Goal: Check status

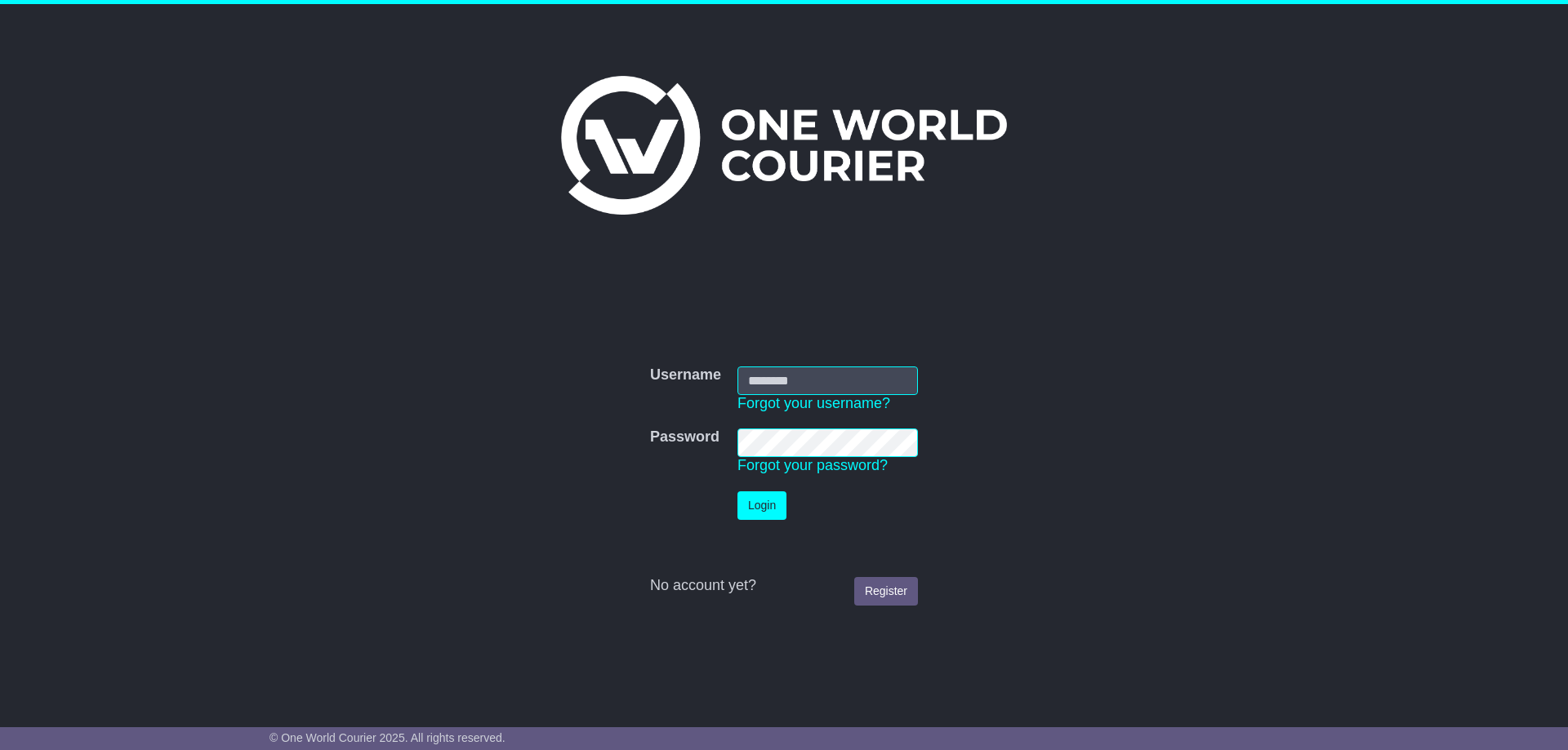
type input "**********"
click at [775, 505] on button "Login" at bounding box center [761, 506] width 49 height 28
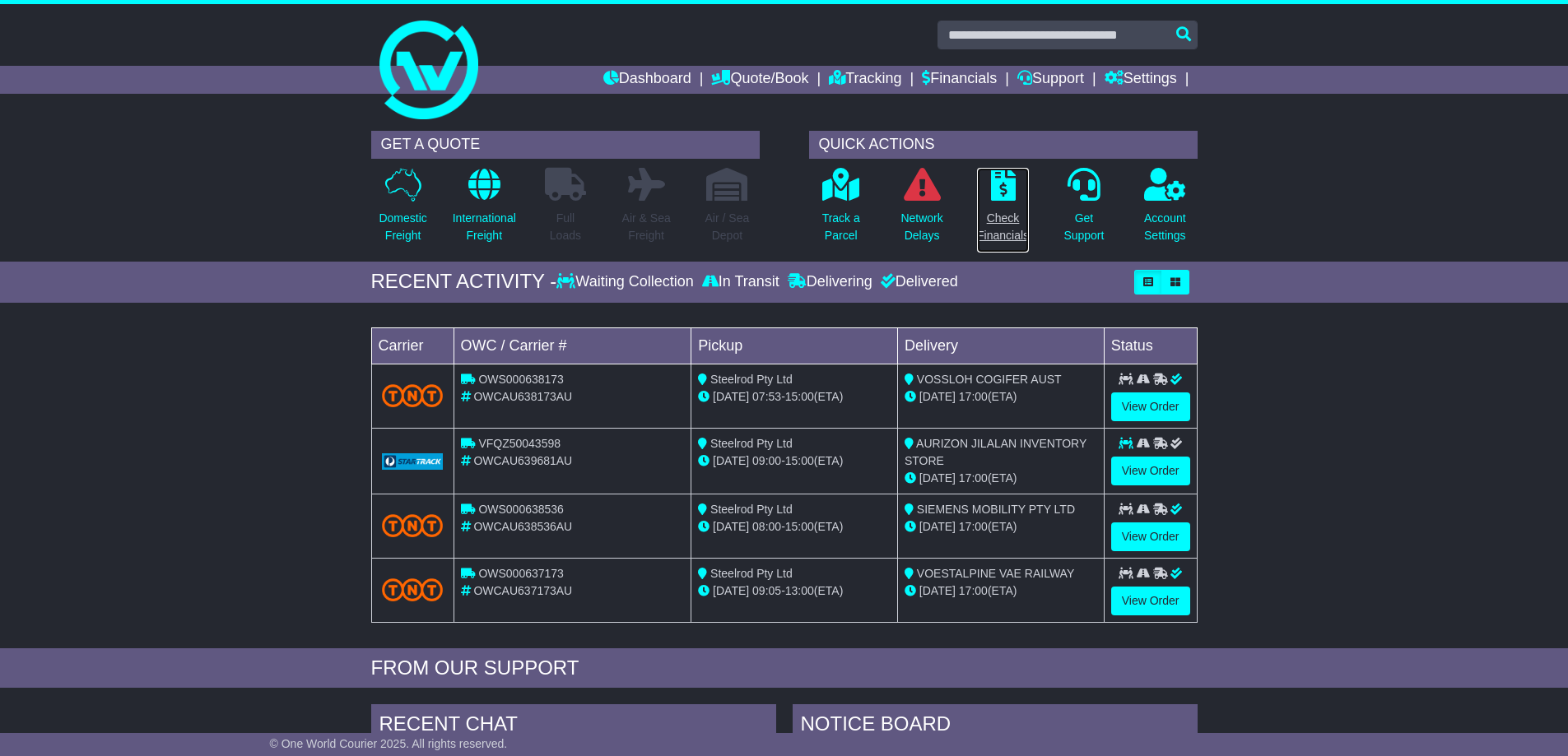
click at [1009, 224] on p "Check Financials" at bounding box center [1003, 226] width 52 height 35
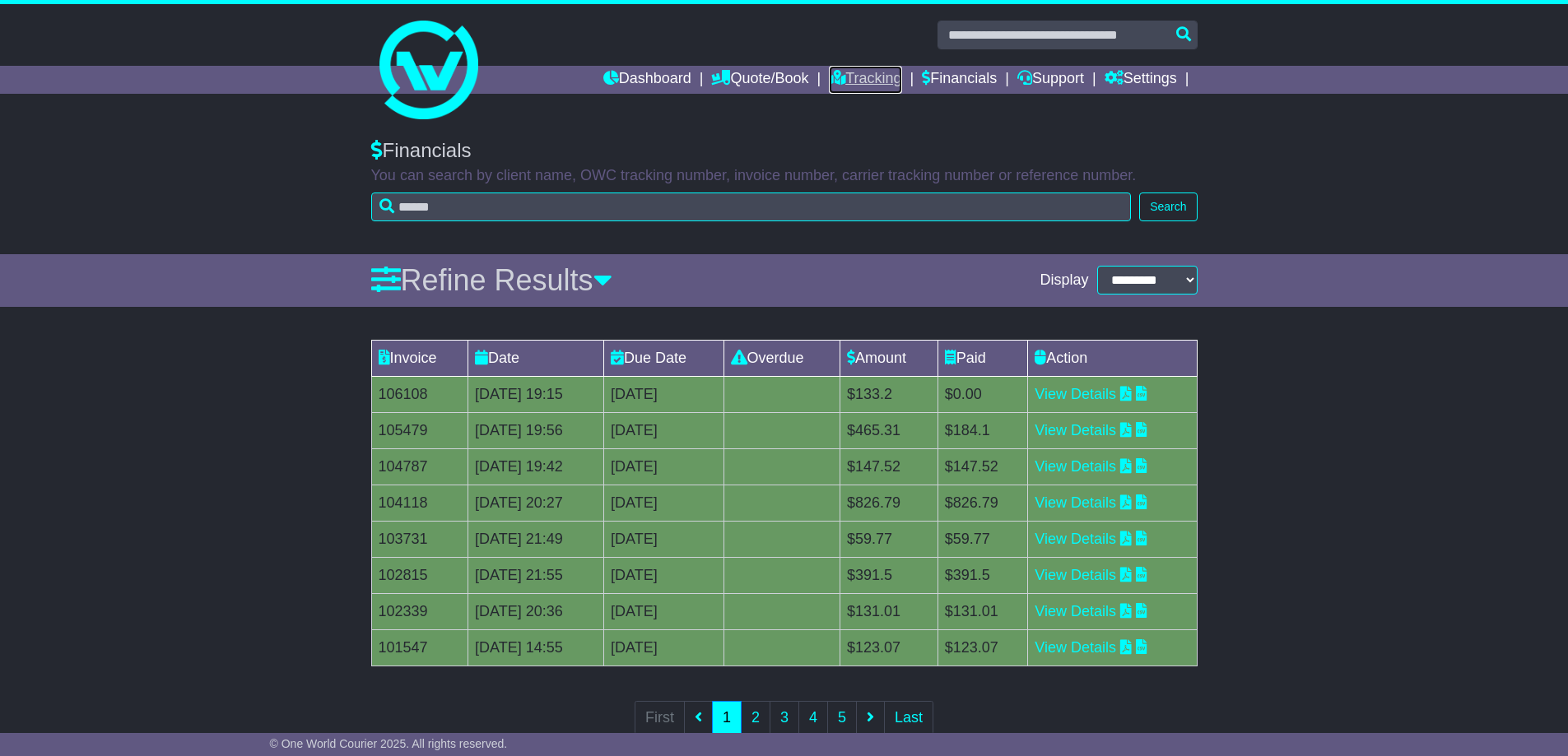
click at [854, 79] on link "Tracking" at bounding box center [864, 79] width 72 height 28
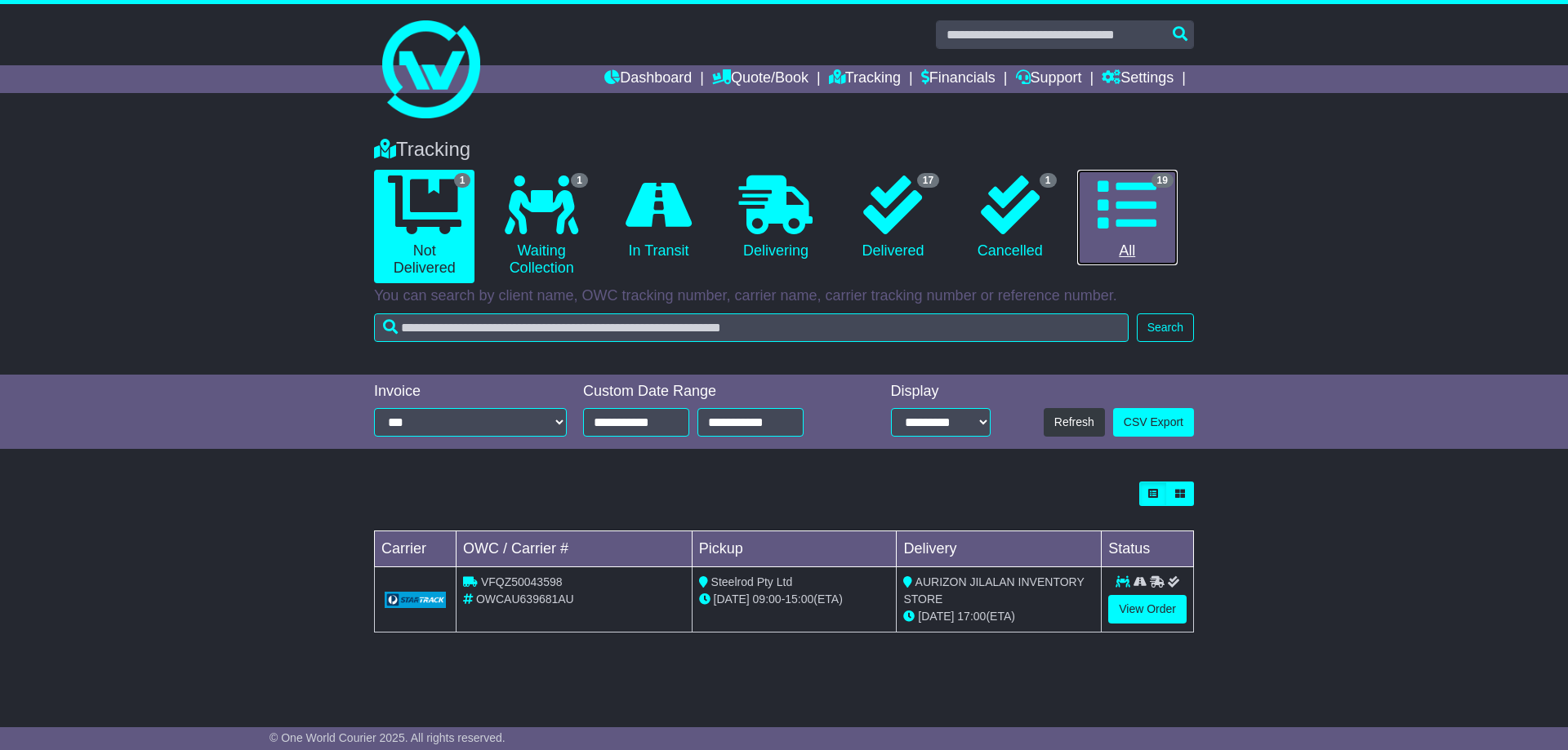
click at [1134, 224] on icon at bounding box center [1126, 204] width 58 height 58
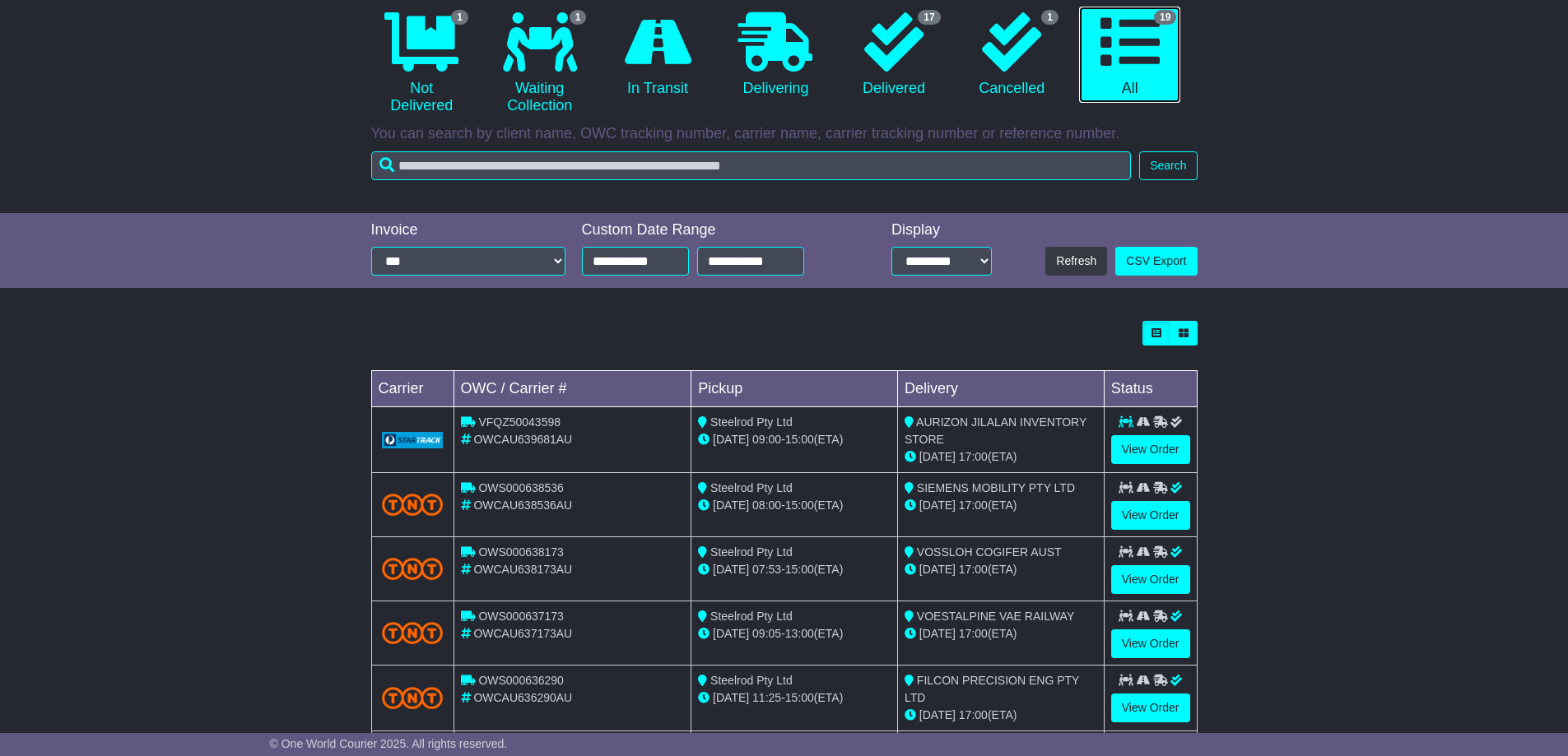
scroll to position [82, 0]
